Goal: Task Accomplishment & Management: Use online tool/utility

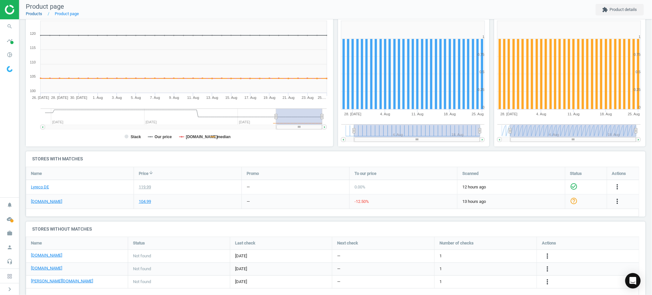
click at [35, 12] on link "Products" at bounding box center [34, 13] width 16 height 5
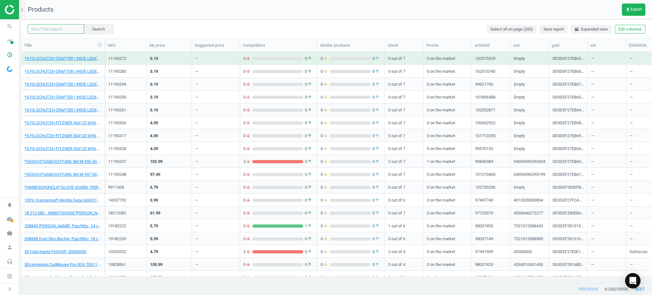
click at [53, 30] on input "text" at bounding box center [56, 29] width 56 height 10
paste input "19443805"
type input "19443805"
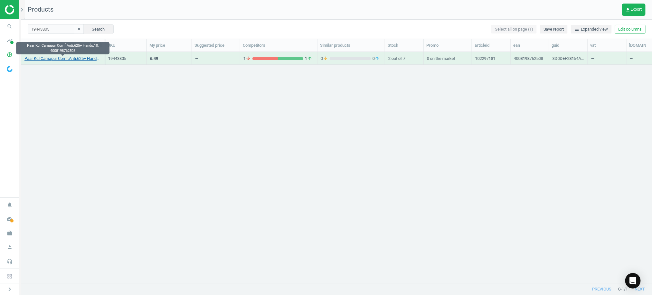
click at [48, 60] on link "Paar Kcl Camapur Comf.Anti.625+ Hands.10, 4008198762508" at bounding box center [62, 59] width 77 height 6
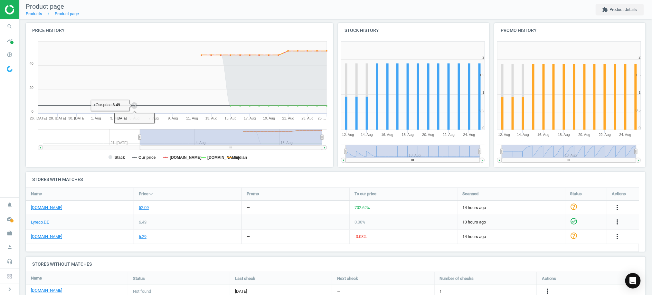
scroll to position [86, 0]
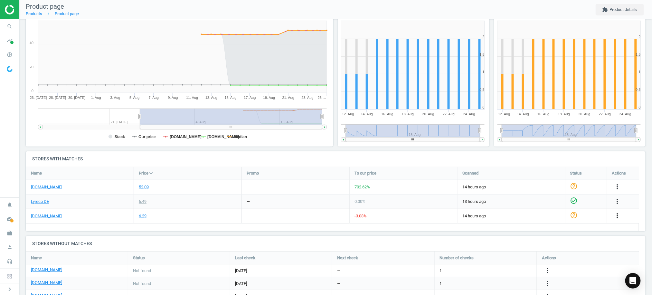
click at [619, 215] on icon "more_vert" at bounding box center [618, 216] width 8 height 8
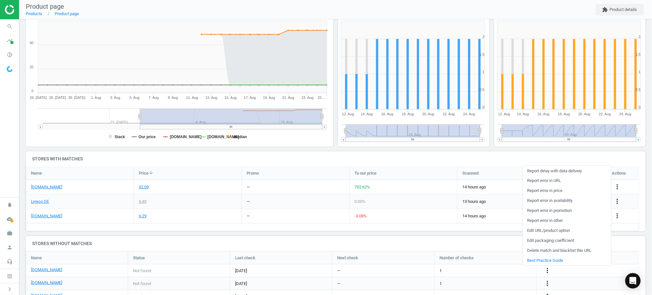
click at [537, 230] on link "Edit URL/product option" at bounding box center [567, 231] width 88 height 10
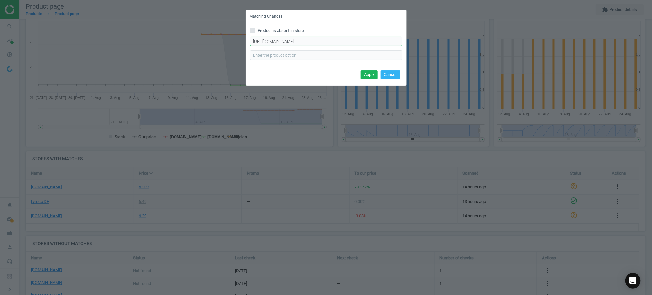
click at [363, 42] on input "[URL][DOMAIN_NAME]" at bounding box center [326, 42] width 153 height 10
paste input "43"
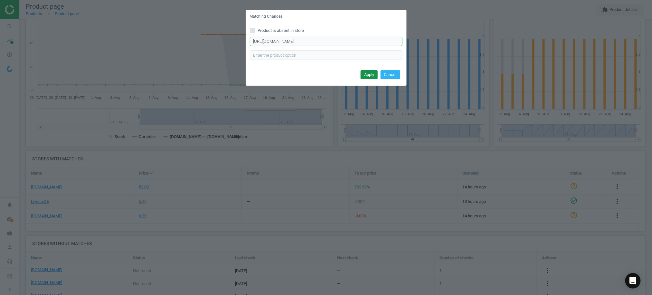
type input "[URL][DOMAIN_NAME]"
click at [369, 71] on button "Apply" at bounding box center [369, 74] width 17 height 9
